Goal: Find specific page/section: Find specific page/section

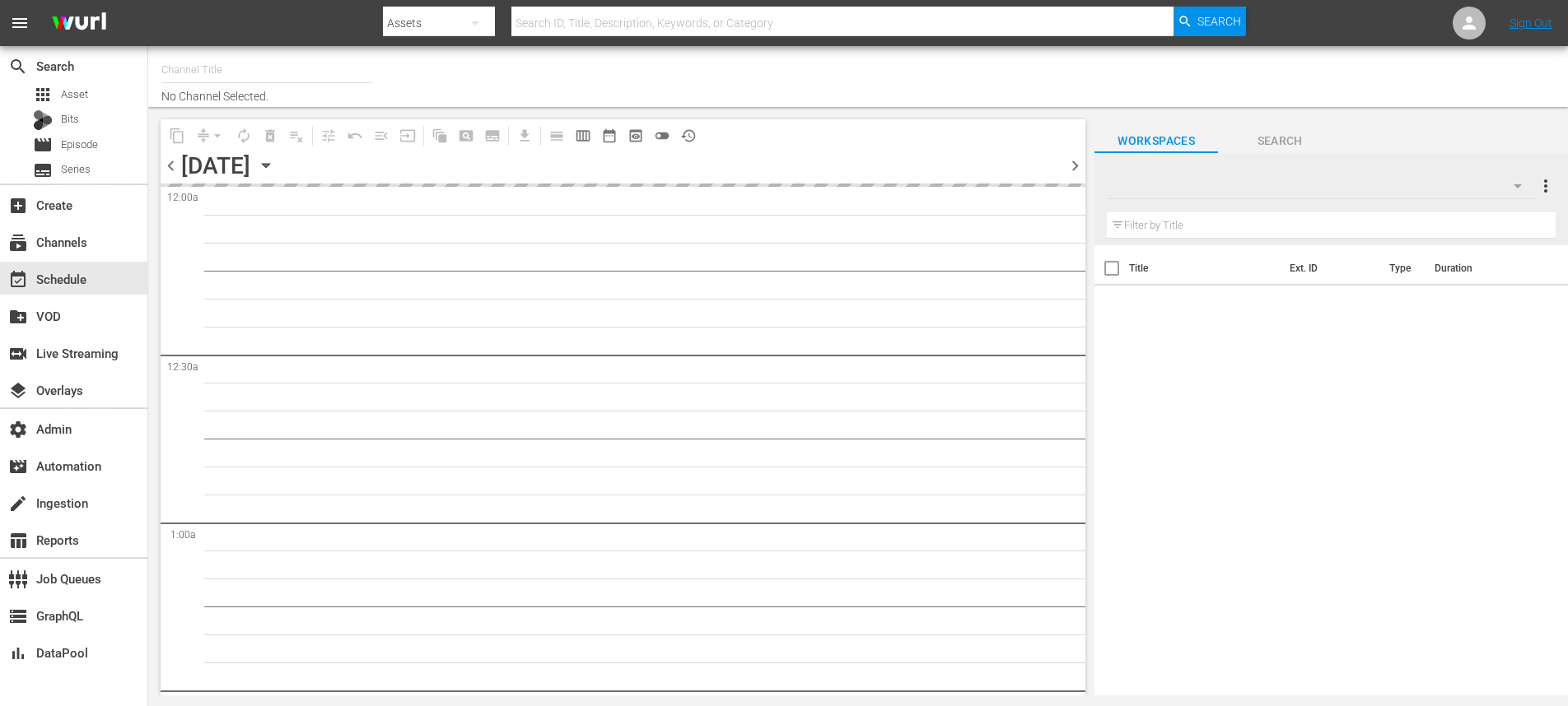
type input "Comedy & Shows (2060)"
